Goal: Task Accomplishment & Management: Manage account settings

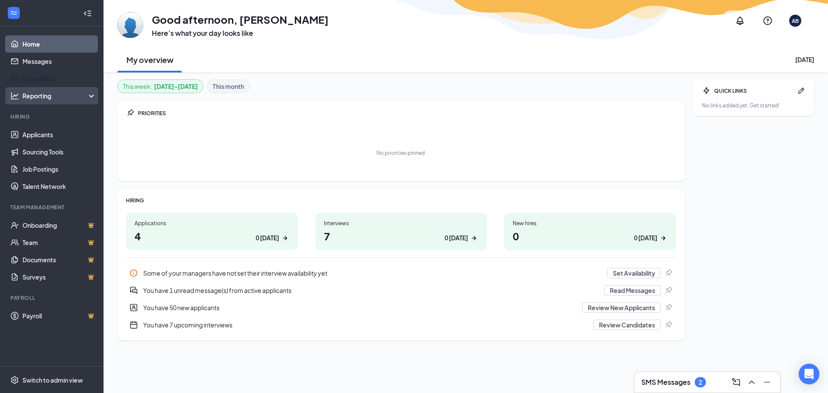
click at [42, 92] on div "Reporting" at bounding box center [59, 95] width 74 height 9
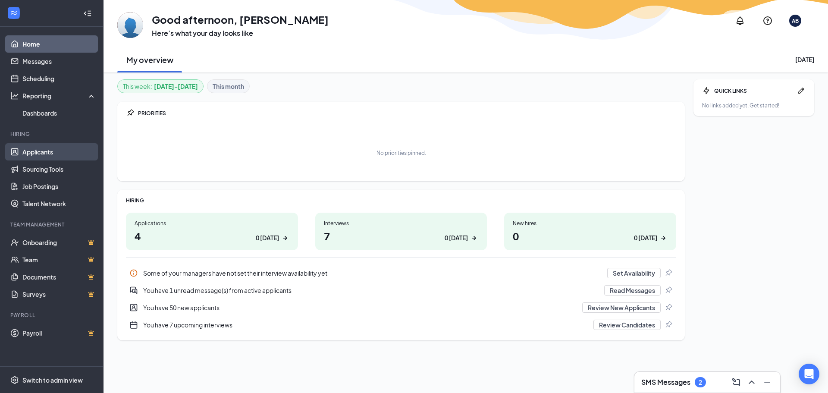
click at [42, 151] on link "Applicants" at bounding box center [59, 151] width 74 height 17
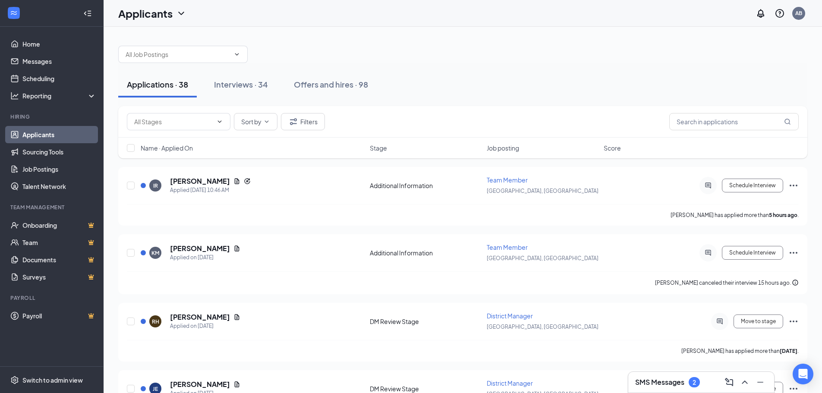
click at [287, 179] on div "IR Isabelle Rodriguez Applied Today 10:46 AM" at bounding box center [253, 185] width 224 height 18
click at [218, 120] on icon "ChevronDown" at bounding box center [219, 121] width 7 height 7
click at [256, 120] on span "Sort by" at bounding box center [251, 122] width 20 height 6
click at [254, 96] on button "Interviews · 34" at bounding box center [240, 85] width 71 height 26
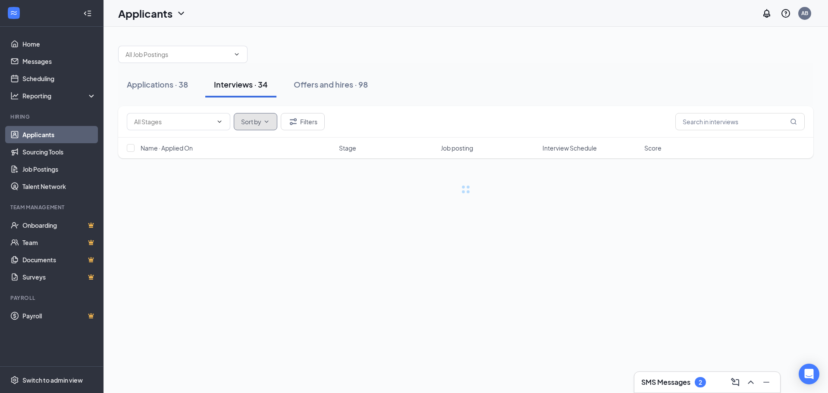
click at [255, 120] on span "Sort by" at bounding box center [251, 122] width 20 height 6
click at [262, 126] on button "Sort by" at bounding box center [256, 121] width 44 height 17
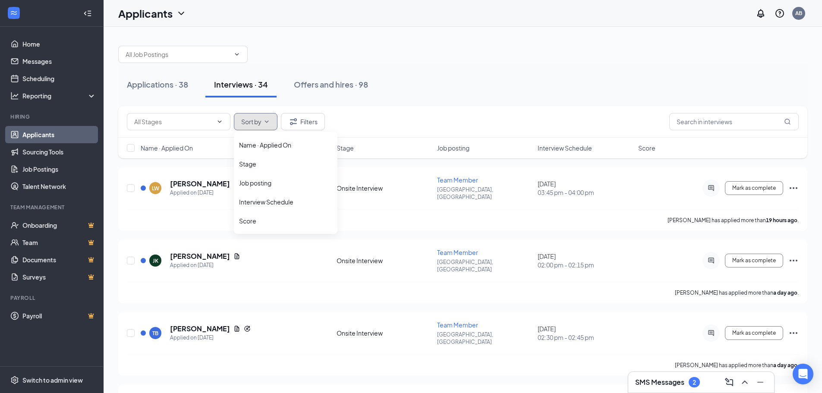
click at [256, 127] on button "Sort by" at bounding box center [256, 121] width 44 height 17
click at [251, 197] on li "Interview Schedule" at bounding box center [286, 201] width 104 height 19
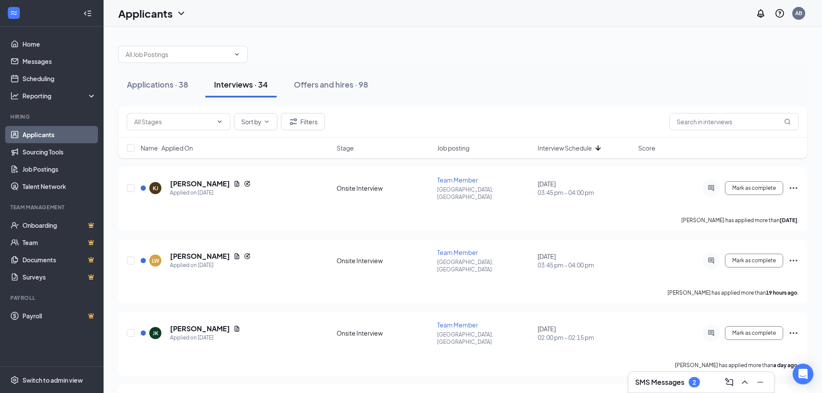
click at [589, 152] on span "Interview Schedule" at bounding box center [565, 148] width 54 height 9
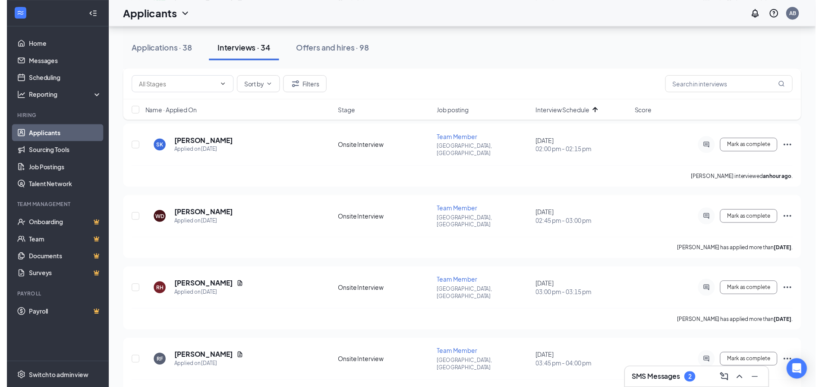
scroll to position [1253, 0]
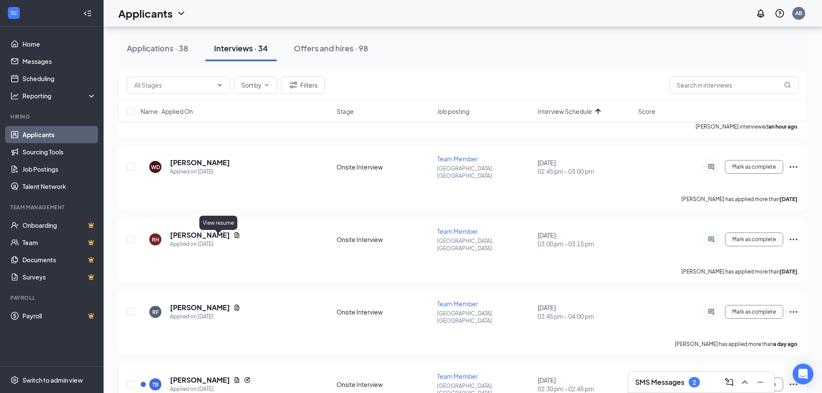
click at [233, 377] on icon "Document" at bounding box center [236, 380] width 7 height 7
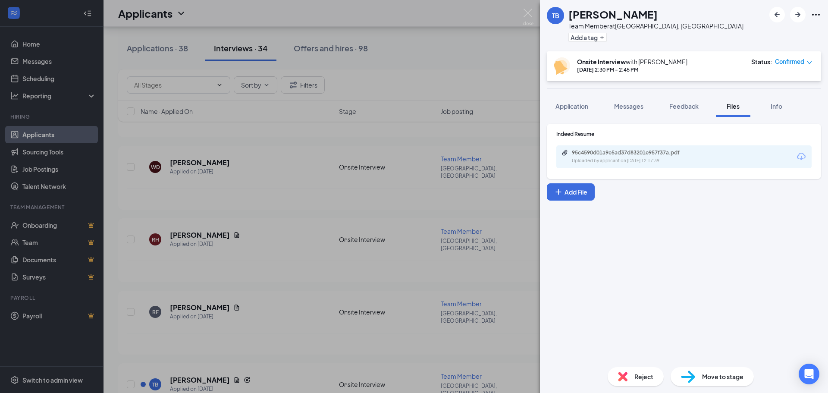
click at [662, 160] on div "Uploaded by applicant on Oct 14, 2025 at 12:17:39" at bounding box center [636, 160] width 129 height 7
click at [290, 218] on div "TB Terry Barlow Team Member at Lebanon, MO Add a tag Onsite Interview with Aman…" at bounding box center [414, 196] width 828 height 393
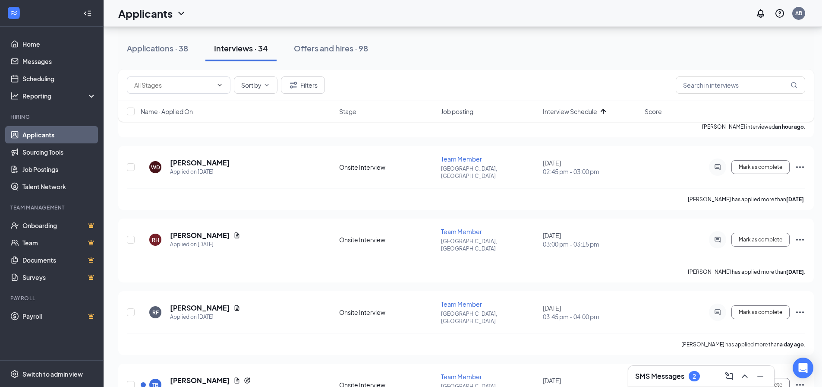
scroll to position [1599, 0]
